Goal: Navigation & Orientation: Go to known website

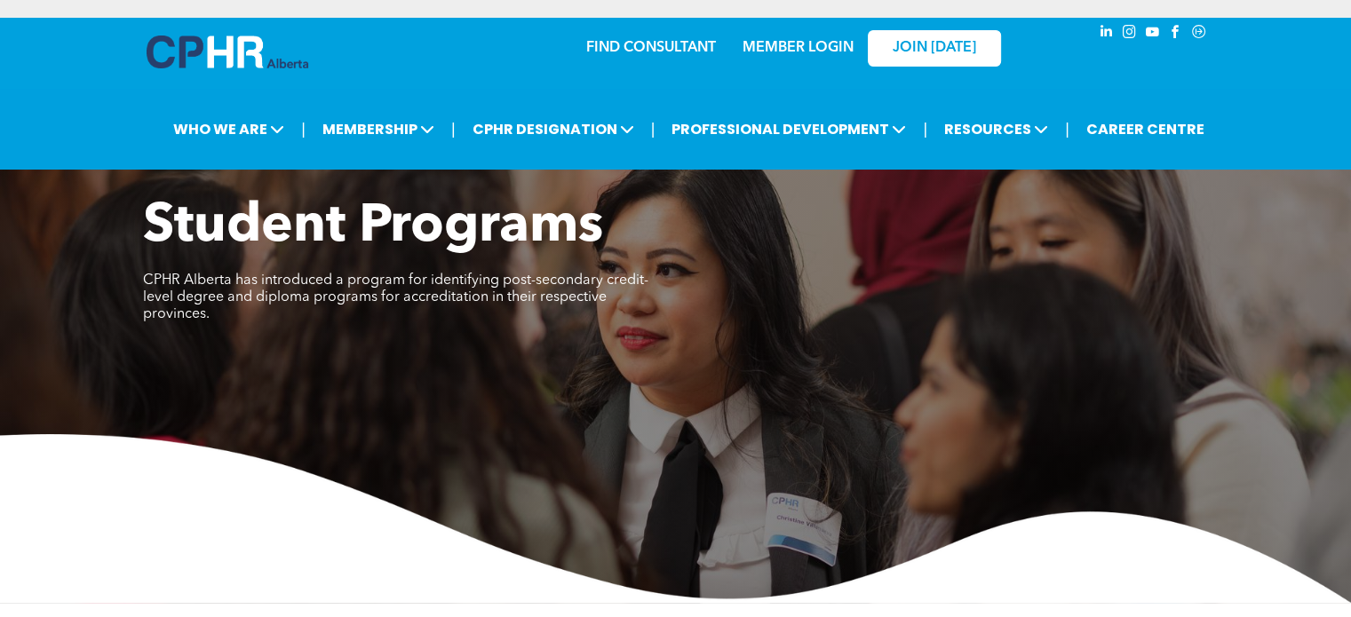
click at [820, 44] on link "MEMBER LOGIN" at bounding box center [797, 48] width 111 height 14
click at [811, 48] on link "MEMBER LOGIN" at bounding box center [797, 48] width 111 height 14
click at [223, 66] on img at bounding box center [228, 52] width 162 height 33
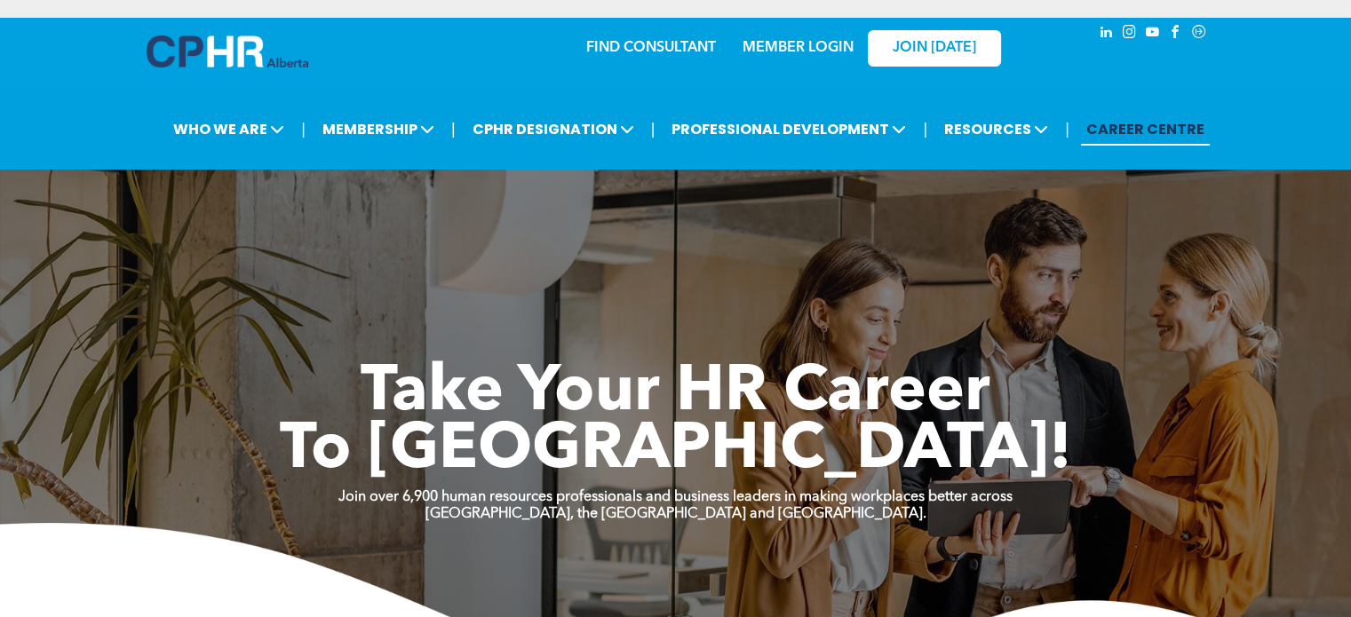
click at [793, 44] on link "MEMBER LOGIN" at bounding box center [797, 48] width 111 height 14
